Goal: Task Accomplishment & Management: Manage account settings

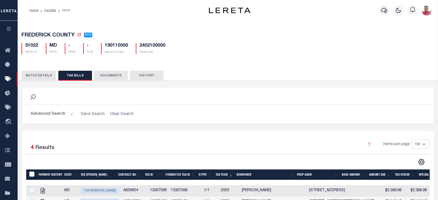
scroll to position [90, 0]
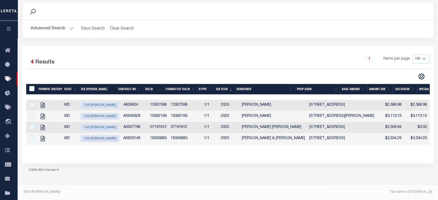
drag, startPoint x: 155, startPoint y: 162, endPoint x: 151, endPoint y: 128, distance: 34.4
click at [155, 161] on div "Selected 4 Results 1 Items per page 100 200 500 1000" at bounding box center [228, 104] width 412 height 117
drag, startPoint x: 133, startPoint y: 55, endPoint x: 129, endPoint y: 57, distance: 3.4
click at [133, 55] on div "1 Items per page 100 200 500 1000" at bounding box center [279, 60] width 300 height 13
click at [32, 102] on input "checkbox" at bounding box center [31, 104] width 5 height 5
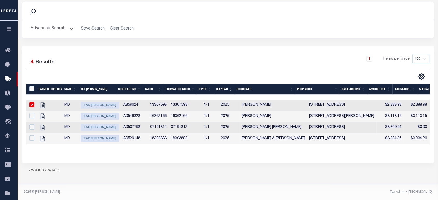
checkbox input "true"
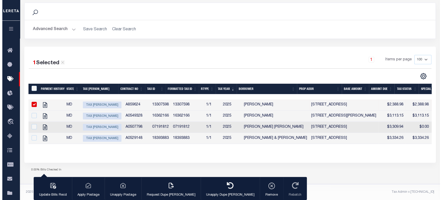
scroll to position [90, 0]
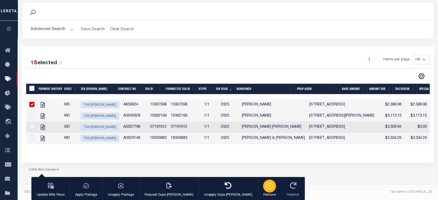
click at [266, 186] on icon "button" at bounding box center [269, 185] width 7 height 7
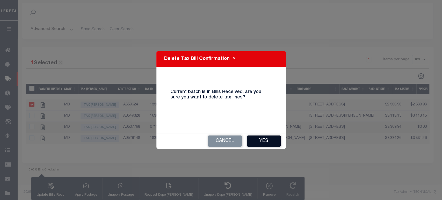
click at [263, 138] on button "Yes" at bounding box center [264, 140] width 34 height 11
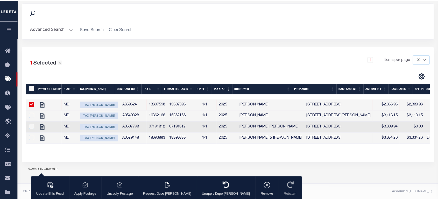
scroll to position [118, 0]
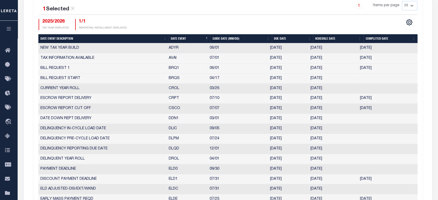
scroll to position [201, 0]
click at [177, 17] on div "1 Selected 22 Results 1 Items per page 25 50 125 150 175 200 2025/2026 TAX YEAR…" at bounding box center [227, 15] width 387 height 29
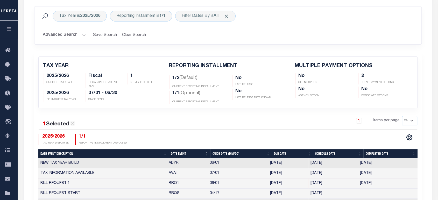
scroll to position [0, 0]
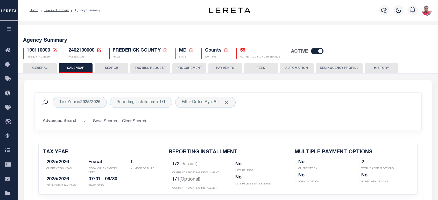
click at [90, 46] on div "190110000 Agency Number Edit Cancel Ok" at bounding box center [227, 51] width 417 height 15
click at [86, 49] on span "2402100000" at bounding box center [81, 50] width 26 height 5
copy h5 "2402100000"
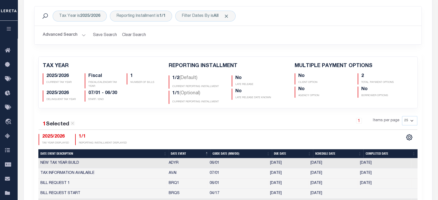
scroll to position [144, 0]
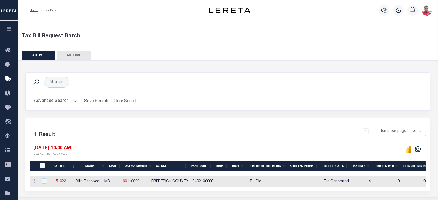
scroll to position [72, 0]
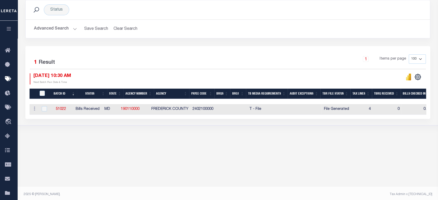
click at [111, 146] on body "Home Tax Bills" at bounding box center [219, 65] width 438 height 275
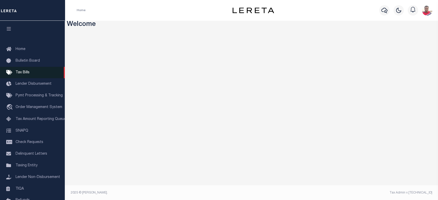
click at [25, 70] on link "Tax Bills" at bounding box center [32, 73] width 65 height 12
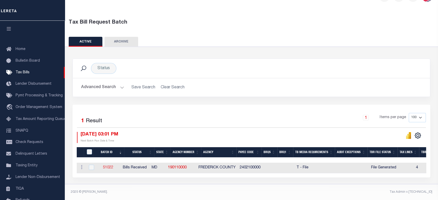
click at [112, 166] on link "51022" at bounding box center [108, 168] width 10 height 4
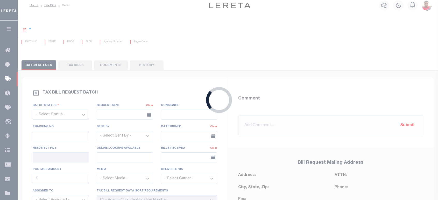
scroll to position [1, 0]
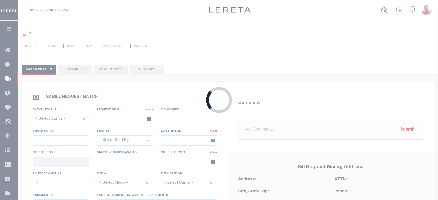
select select "RCD"
type input "Yes"
select select "27"
select select "22"
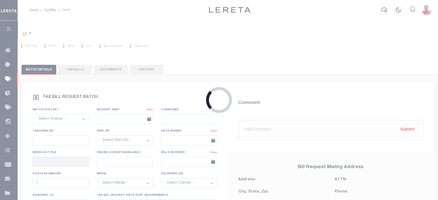
select select "2"
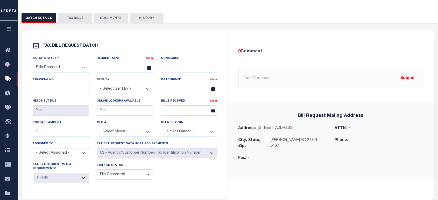
scroll to position [0, 0]
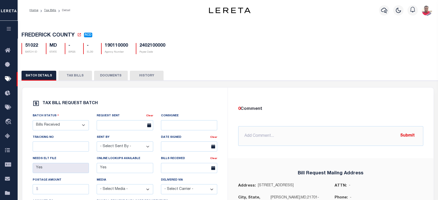
click at [75, 77] on button "TAX BILLS" at bounding box center [75, 76] width 34 height 10
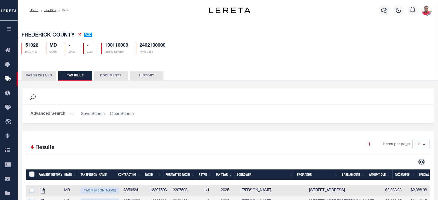
scroll to position [86, 0]
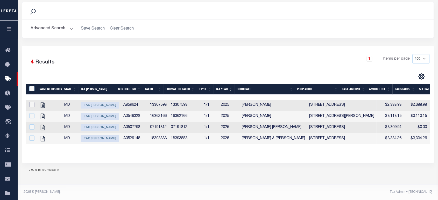
click at [31, 106] on input "checkbox" at bounding box center [31, 104] width 5 height 5
checkbox input "true"
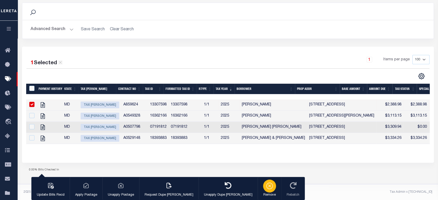
click at [268, 187] on icon "button" at bounding box center [269, 185] width 3 height 3
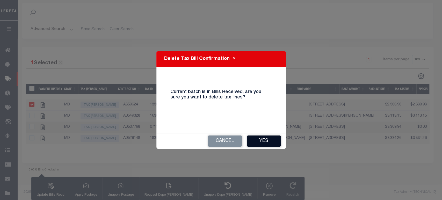
click at [271, 142] on button "Yes" at bounding box center [264, 140] width 34 height 11
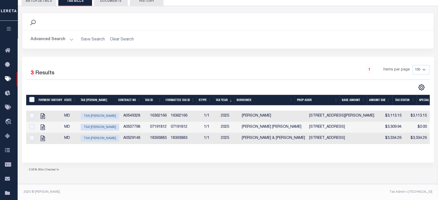
scroll to position [79, 0]
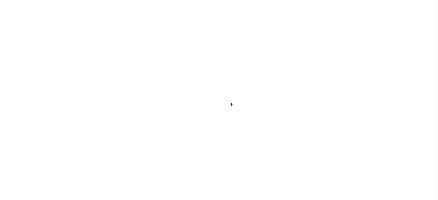
select select
checkbox input "false"
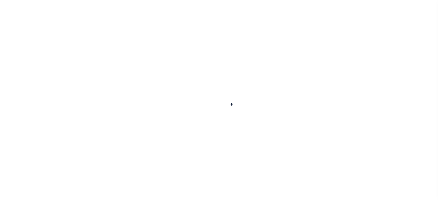
checkbox input "false"
type input "2402100000"
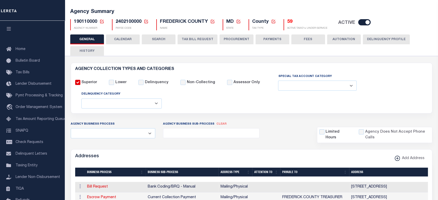
scroll to position [0, 0]
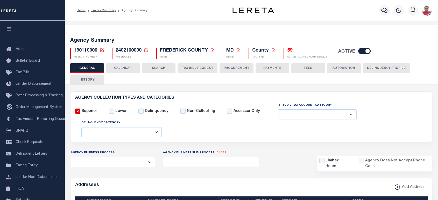
click at [131, 68] on button "CALENDAR" at bounding box center [123, 68] width 34 height 10
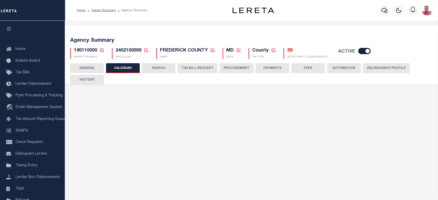
checkbox input "false"
type input "2"
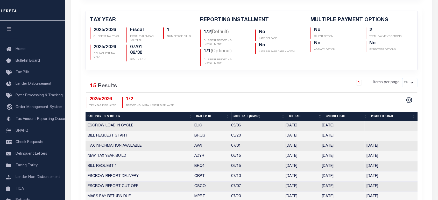
scroll to position [86, 0]
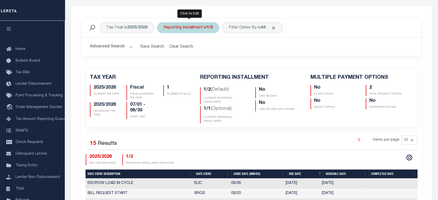
click at [200, 28] on div "Reporting Installment is 1/2" at bounding box center [188, 27] width 62 height 11
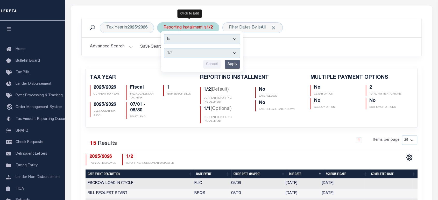
click at [192, 55] on select "1/2 2/2 1/1" at bounding box center [202, 53] width 76 height 10
select select "1/1"
click at [164, 48] on select "1/2 2/2 1/1" at bounding box center [202, 53] width 76 height 10
click at [235, 60] on input "Apply" at bounding box center [232, 64] width 15 height 9
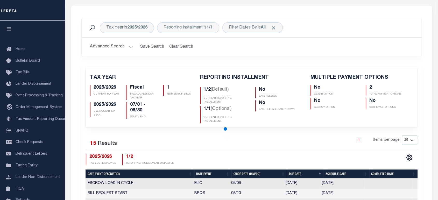
checkbox input "false"
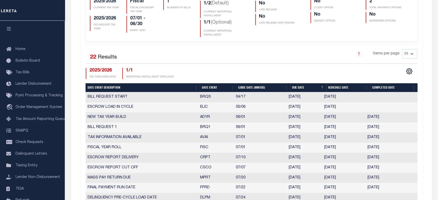
click at [210, 86] on th "Date Event" at bounding box center [218, 87] width 36 height 9
checkbox input "false"
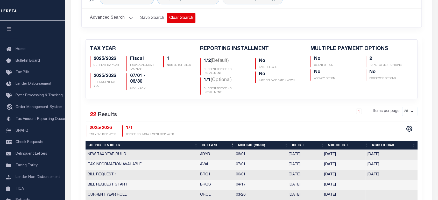
scroll to position [57, 0]
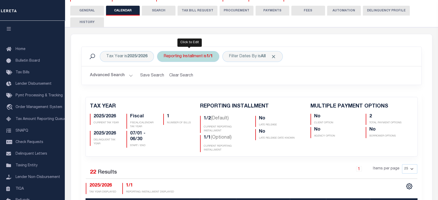
click at [190, 56] on div "Reporting Installment is 1/1" at bounding box center [188, 56] width 62 height 11
select select "1/1"
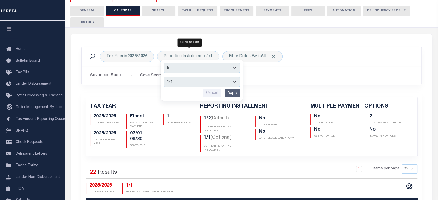
drag, startPoint x: 233, startPoint y: 91, endPoint x: 262, endPoint y: 113, distance: 36.1
click at [236, 93] on input "Apply" at bounding box center [232, 93] width 15 height 9
checkbox input "false"
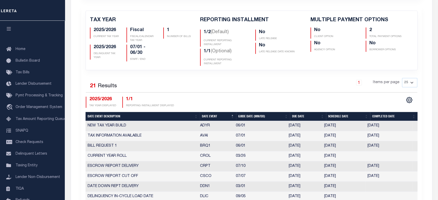
scroll to position [172, 0]
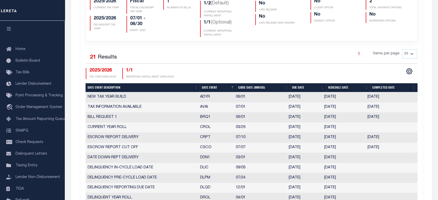
select select "6"
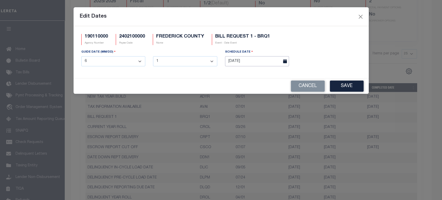
click at [246, 61] on input "05/23/2025" at bounding box center [257, 61] width 64 height 10
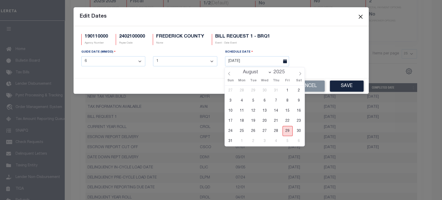
click at [287, 131] on span "29" at bounding box center [288, 131] width 10 height 10
type input "08/29/2025"
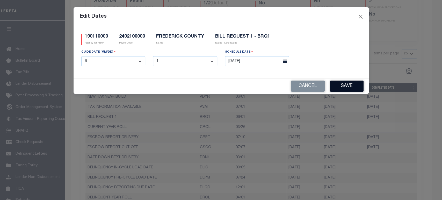
click at [340, 86] on button "Save" at bounding box center [347, 86] width 34 height 11
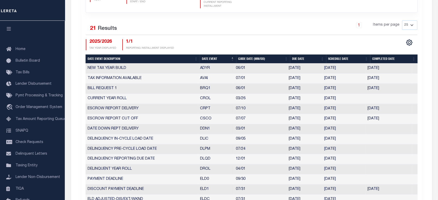
scroll to position [115, 0]
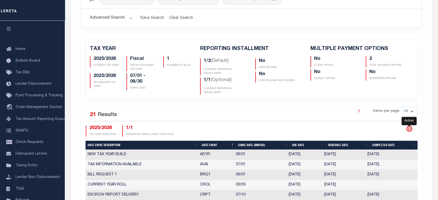
click at [409, 129] on icon "" at bounding box center [409, 128] width 7 height 7
click at [168, 113] on div "1 Items per page 25 50 125 150 175 200" at bounding box center [294, 114] width 254 height 15
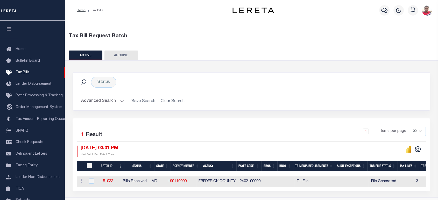
scroll to position [17, 0]
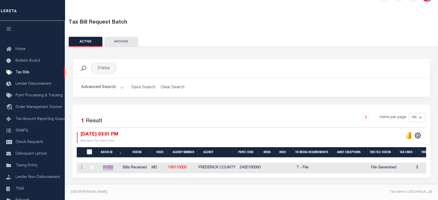
drag, startPoint x: 107, startPoint y: 163, endPoint x: 119, endPoint y: 165, distance: 12.1
click at [119, 165] on td "51022" at bounding box center [108, 168] width 24 height 11
checkbox input "true"
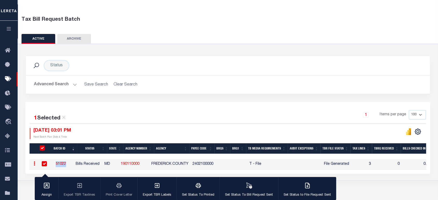
scroll to position [16, 0]
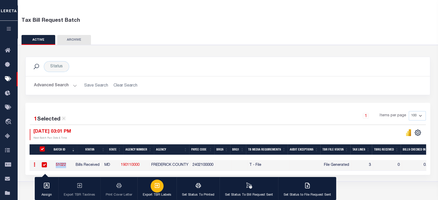
copy link "51022"
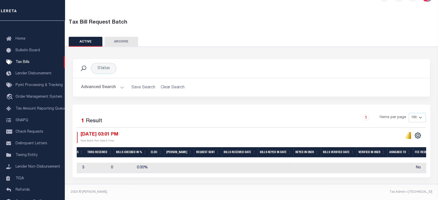
scroll to position [0, 383]
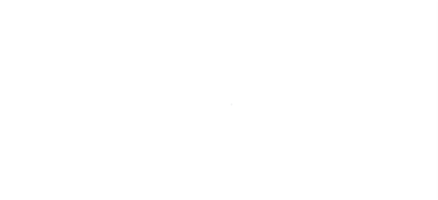
select select
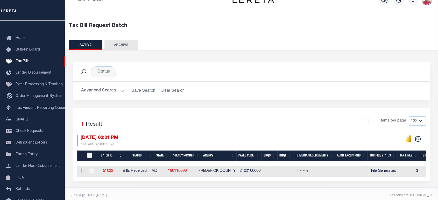
click at [105, 91] on button "Advanced Search" at bounding box center [102, 91] width 43 height 10
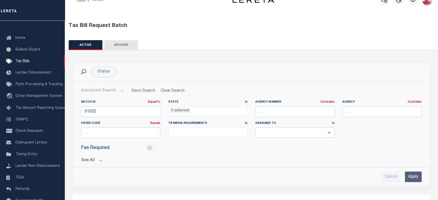
scroll to position [68, 0]
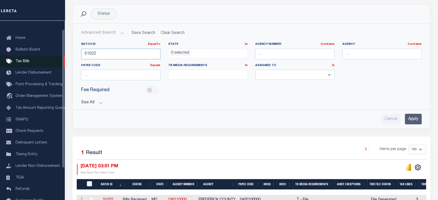
drag, startPoint x: 97, startPoint y: 52, endPoint x: 33, endPoint y: 59, distance: 65.1
click at [33, 59] on div "Home Tax Bills" at bounding box center [219, 82] width 438 height 300
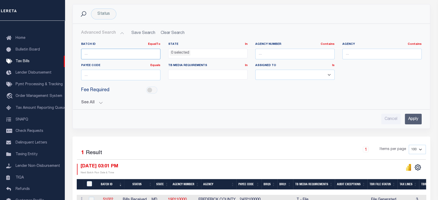
scroll to position [103, 0]
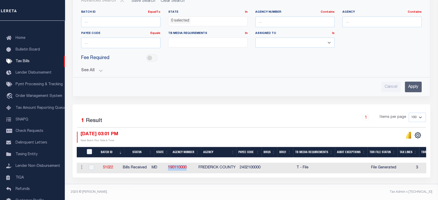
drag, startPoint x: 183, startPoint y: 166, endPoint x: 203, endPoint y: 165, distance: 20.7
click at [196, 165] on td "190110000" at bounding box center [181, 168] width 31 height 11
checkbox input "true"
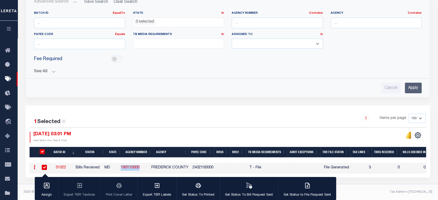
copy link "190110000"
click at [268, 24] on input "text" at bounding box center [277, 23] width 91 height 11
paste input "190110000"
type input "190110000"
click at [414, 83] on input "Apply" at bounding box center [413, 88] width 17 height 11
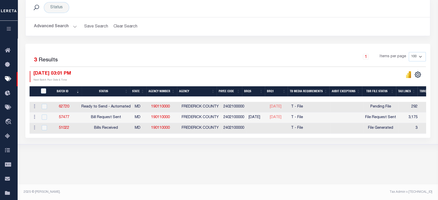
scroll to position [0, 70]
click at [66, 106] on link "62720" at bounding box center [64, 107] width 10 height 4
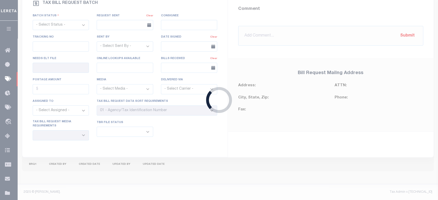
select select "RTA"
type input "Yes"
select select "27"
select select "22"
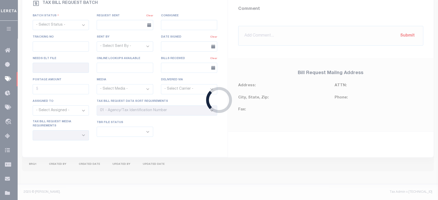
select select "1"
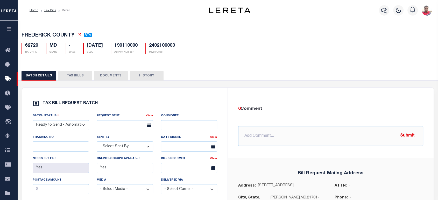
click at [78, 76] on button "TAX BILLS" at bounding box center [75, 76] width 34 height 10
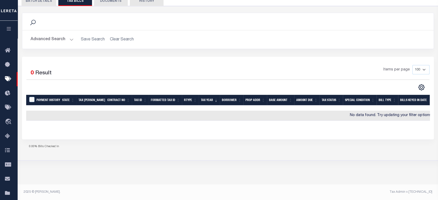
click at [121, 38] on h2 "Advanced Search Save Search Clear Search" at bounding box center [227, 39] width 403 height 10
click at [57, 37] on button "Advanced Search" at bounding box center [52, 39] width 43 height 10
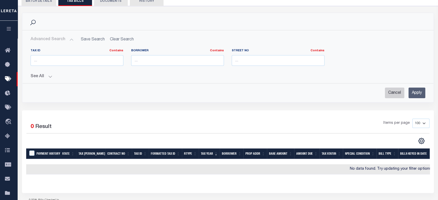
click at [390, 92] on input "Cancel" at bounding box center [394, 93] width 19 height 11
checkbox input "true"
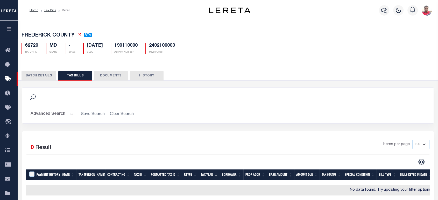
click at [42, 72] on button "BATCH DETAILS" at bounding box center [38, 76] width 35 height 10
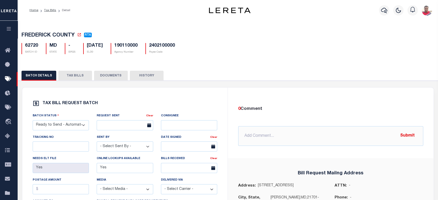
click at [51, 10] on link "Tax Bills" at bounding box center [50, 10] width 12 height 3
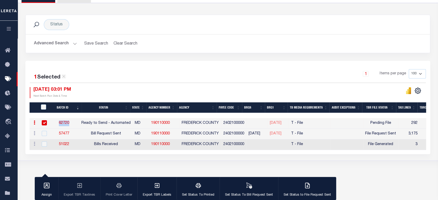
drag, startPoint x: 59, startPoint y: 122, endPoint x: 73, endPoint y: 122, distance: 13.7
click at [73, 122] on td "62720" at bounding box center [64, 123] width 30 height 11
checkbox input "false"
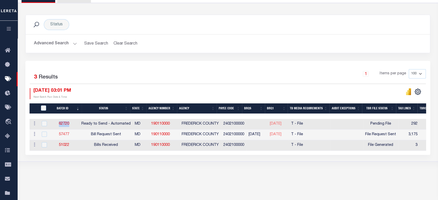
click at [66, 136] on link "57477" at bounding box center [64, 135] width 10 height 4
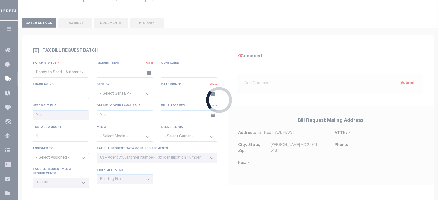
select select "RST"
type input "[DATE]"
select select
select select "3"
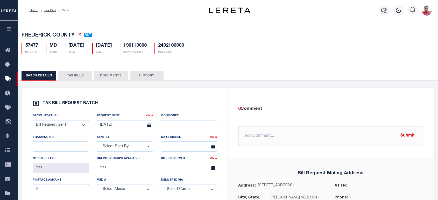
click at [68, 80] on button "TAX BILLS" at bounding box center [75, 76] width 34 height 10
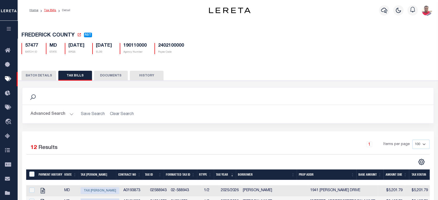
click at [49, 11] on link "Tax Bills" at bounding box center [50, 10] width 12 height 3
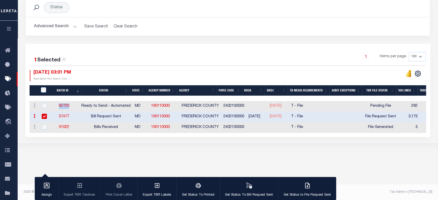
click at [66, 115] on link "57477" at bounding box center [64, 117] width 10 height 4
select select
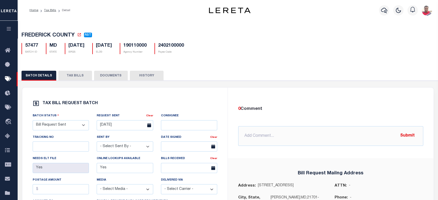
drag, startPoint x: 82, startPoint y: 20, endPoint x: 83, endPoint y: 28, distance: 7.7
click at [83, 26] on div "Home Tax Bills Detail Profile" at bounding box center [219, 168] width 438 height 337
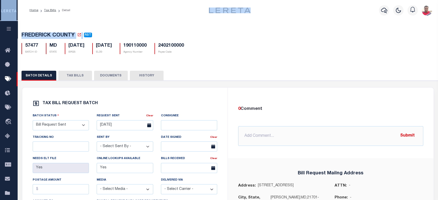
click at [75, 76] on button "TAX BILLS" at bounding box center [75, 76] width 34 height 10
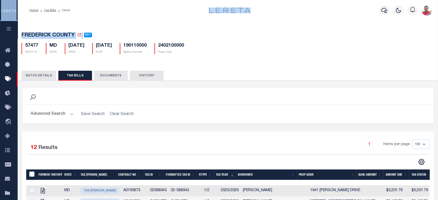
click at [41, 76] on button "BATCH DETAILS" at bounding box center [38, 76] width 35 height 10
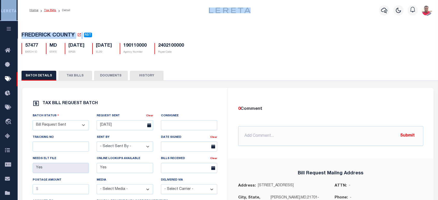
click at [50, 9] on link "Tax Bills" at bounding box center [50, 10] width 12 height 3
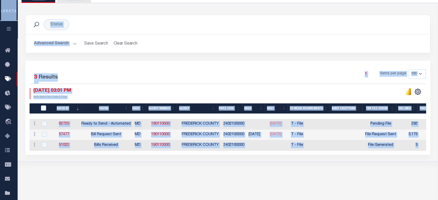
click at [156, 79] on div "1 Items per page 100 200 500 1000" at bounding box center [278, 75] width 295 height 13
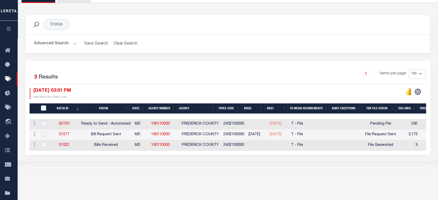
click at [124, 174] on div "Tax Bill Request Batch ACTIVE ARCHIVE HISTORY Search" at bounding box center [228, 70] width 420 height 214
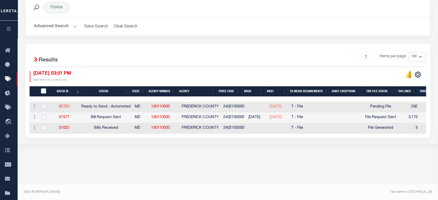
click at [64, 107] on link "62720" at bounding box center [64, 107] width 10 height 4
select select "RTA"
select select "1"
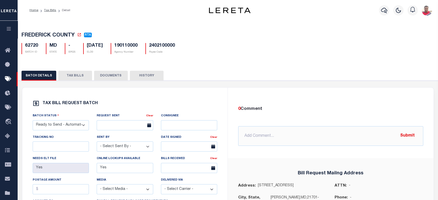
click at [69, 78] on button "TAX BILLS" at bounding box center [75, 76] width 34 height 10
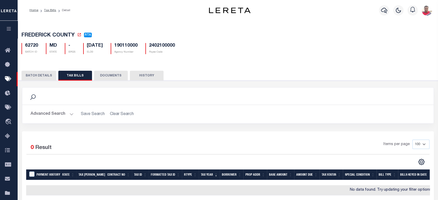
click at [39, 75] on button "BATCH DETAILS" at bounding box center [38, 76] width 35 height 10
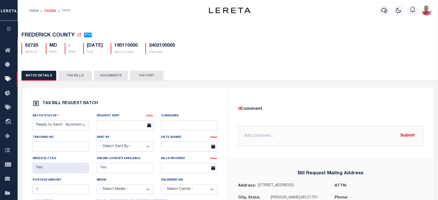
click at [46, 11] on link "Tax Bills" at bounding box center [50, 10] width 12 height 3
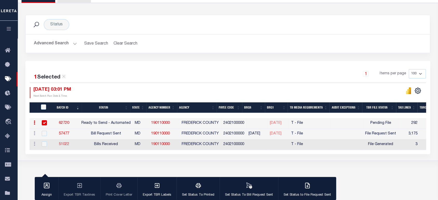
click at [69, 143] on link "51022" at bounding box center [64, 144] width 10 height 4
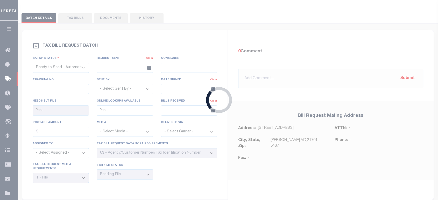
select select "RCD"
select select "2"
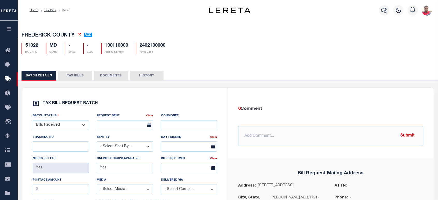
click at [69, 76] on button "TAX BILLS" at bounding box center [75, 76] width 34 height 10
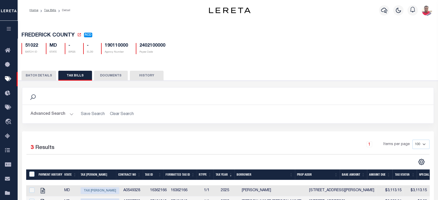
scroll to position [57, 0]
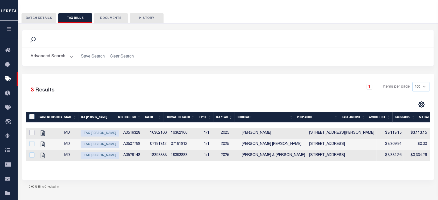
click at [31, 133] on input "checkbox" at bounding box center [31, 132] width 5 height 5
checkbox input "true"
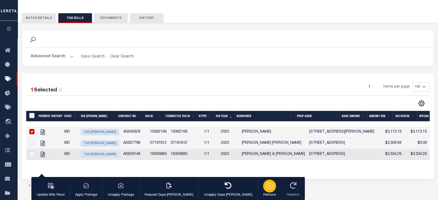
click at [266, 189] on icon "button" at bounding box center [269, 185] width 7 height 7
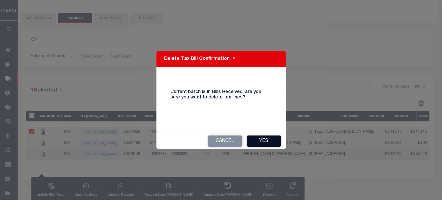
click at [254, 138] on button "Yes" at bounding box center [264, 140] width 34 height 11
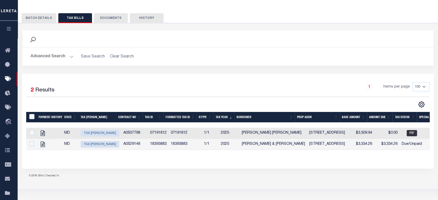
scroll to position [0, 0]
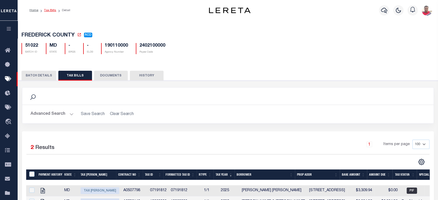
click at [51, 9] on link "Tax Bills" at bounding box center [50, 10] width 12 height 3
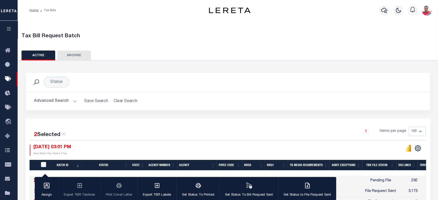
scroll to position [57, 0]
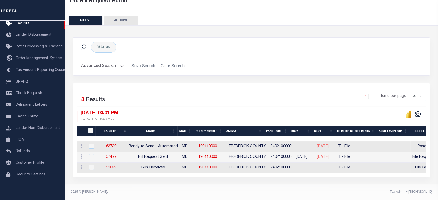
click at [112, 166] on link "51022" at bounding box center [111, 168] width 10 height 4
select select "RCD"
type input "Yes"
select select "27"
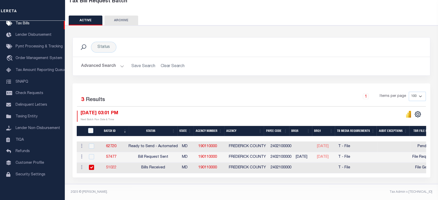
select select "22"
select select "2"
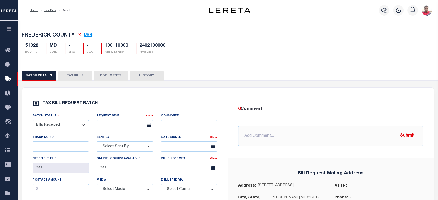
click at [78, 80] on button "TAX BILLS" at bounding box center [75, 76] width 34 height 10
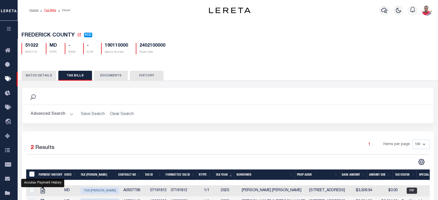
click at [51, 11] on link "Tax Bills" at bounding box center [50, 10] width 12 height 3
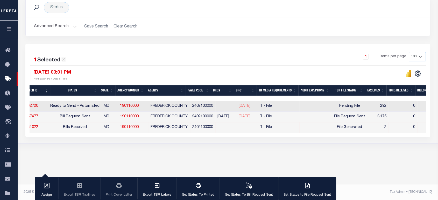
scroll to position [0, 80]
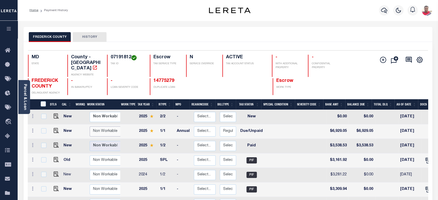
click at [106, 127] on select "Non Workable Workable" at bounding box center [105, 131] width 31 height 10
checkbox input "true"
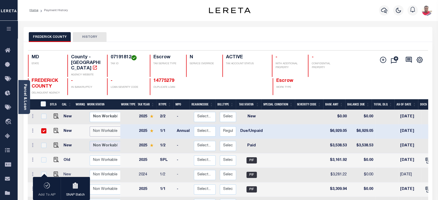
scroll to position [29, 0]
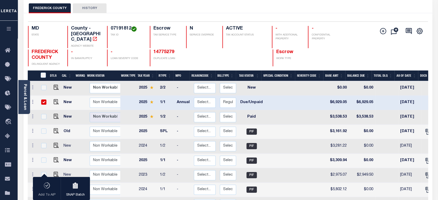
click at [186, 10] on div "FREDERICK COUNTY HISTORY" at bounding box center [228, 8] width 398 height 10
